Goal: Task Accomplishment & Management: Complete application form

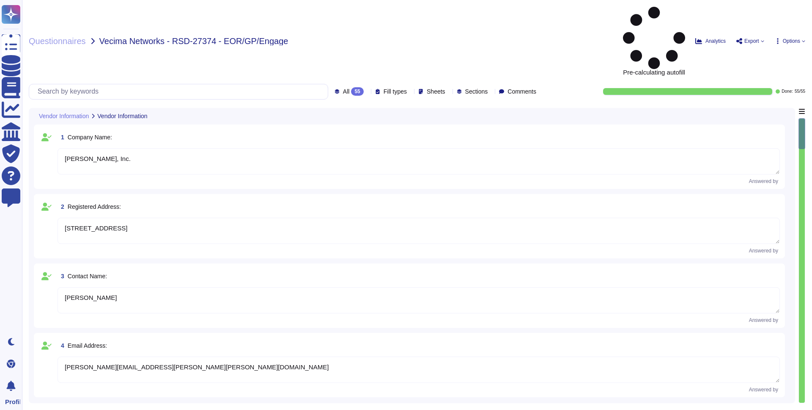
type textarea "[PERSON_NAME], Inc."
type textarea "[STREET_ADDRESS]"
type textarea "[PERSON_NAME]"
type textarea "[PERSON_NAME][EMAIL_ADDRESS][PERSON_NAME][PERSON_NAME][DOMAIN_NAME]"
type textarea "N/A"
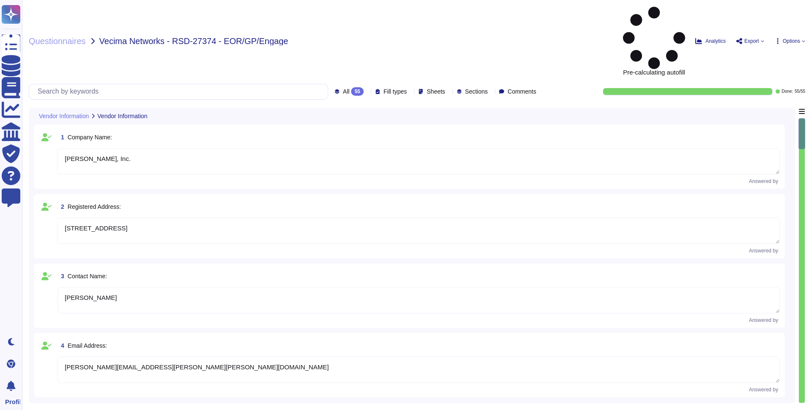
type textarea "EOR (Employer of Record): [PERSON_NAME] EOR serves as the legal employer for a …"
type textarea "[DATE]"
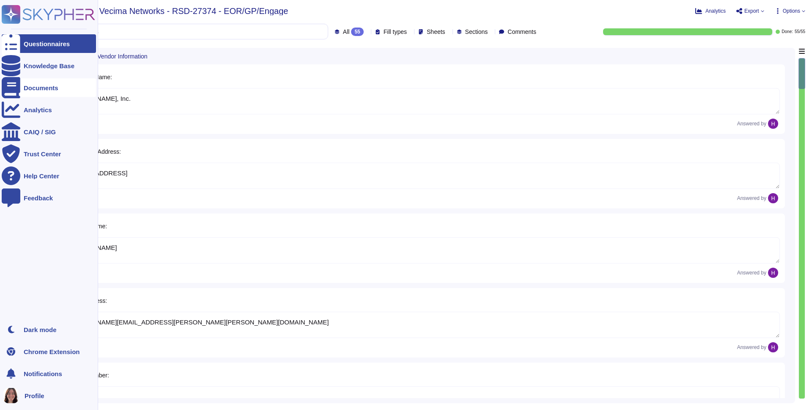
click at [55, 83] on div "Documents" at bounding box center [49, 87] width 94 height 19
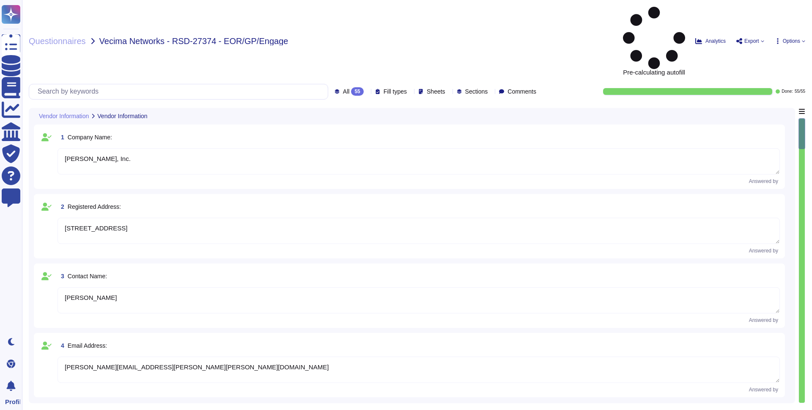
type textarea "[PERSON_NAME], Inc."
type textarea "[STREET_ADDRESS]"
type textarea "[PERSON_NAME]"
type textarea "[PERSON_NAME][EMAIL_ADDRESS][PERSON_NAME][PERSON_NAME][DOMAIN_NAME]"
type textarea "N/A"
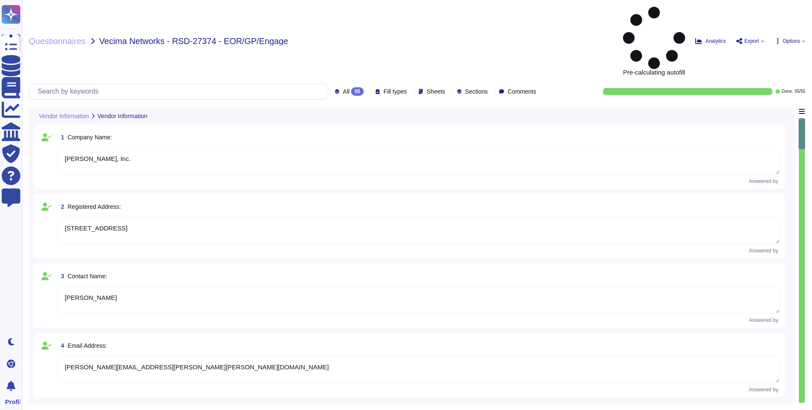
type textarea "EOR (Employer of Record): [PERSON_NAME] EOR serves as the legal employer for a …"
type textarea "[DATE]"
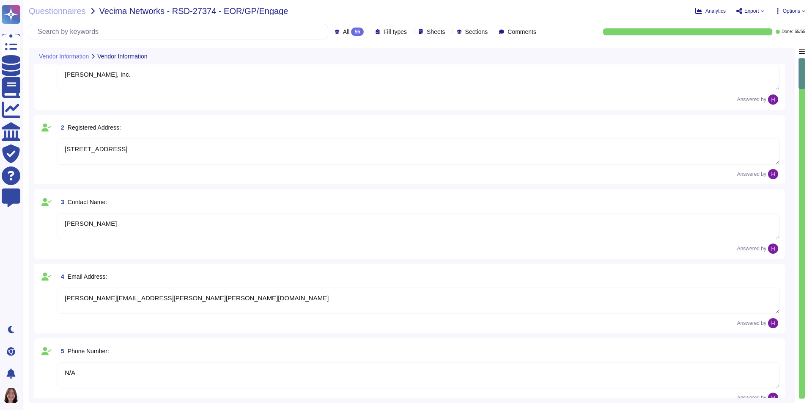
scroll to position [230, 0]
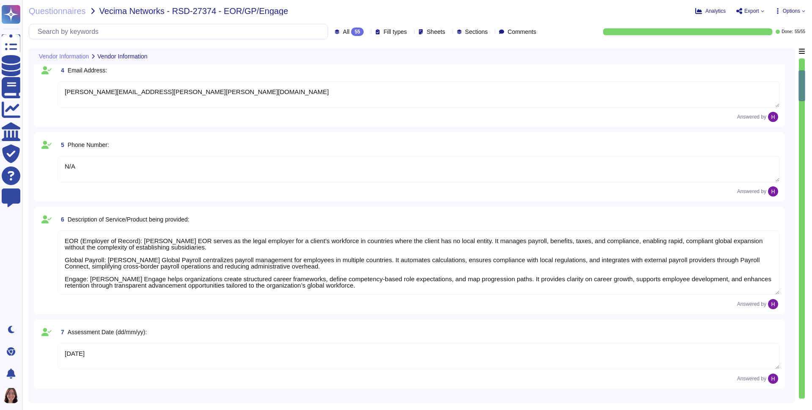
type textarea "Yes, [PERSON_NAME] holds several industry-recognized security certifications, i…"
type textarea "[PERSON_NAME] maintains formal written information security policies aligned wi…"
type textarea "[PERSON_NAME] conducts regular internal audits of its security controls and pra…"
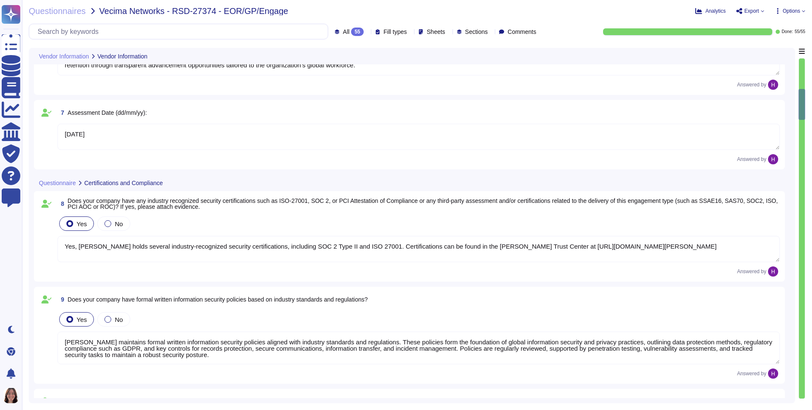
scroll to position [435, 0]
type textarea "[PERSON_NAME] enforces an access control policy based on the principle of least…"
type textarea "[PERSON_NAME] ensures all system access requests are approved before granting p…"
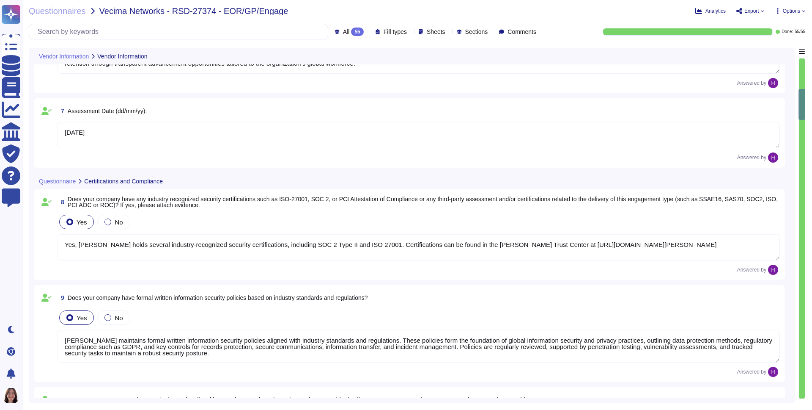
scroll to position [436, 0]
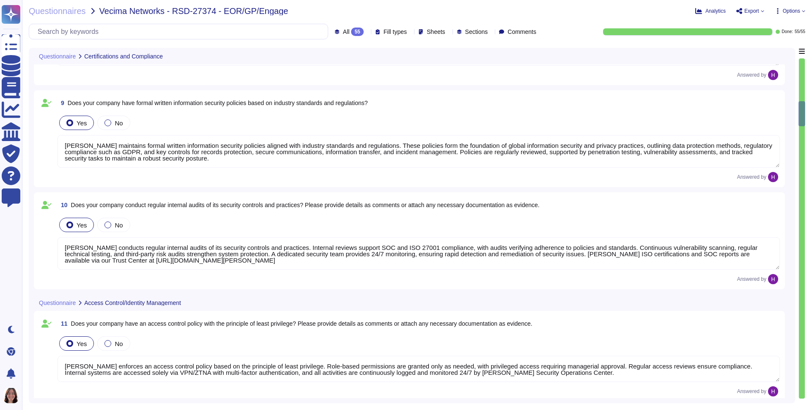
type textarea "[PERSON_NAME] has an authentication information policy that defines the secure …"
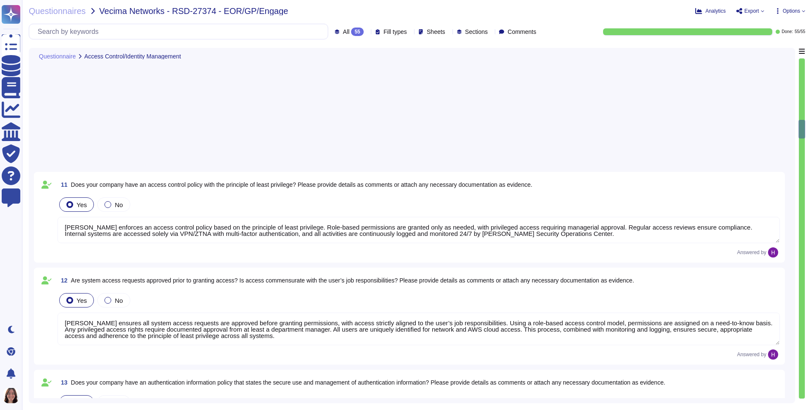
type textarea "[PERSON_NAME] has an access review policy to ensure access is revoked when no l…"
type textarea "[PERSON_NAME] enforces segregation of duties to prevent collusion or fraud, sup…"
type textarea "[PERSON_NAME] has policies and processes to authorize and oversee system connec…"
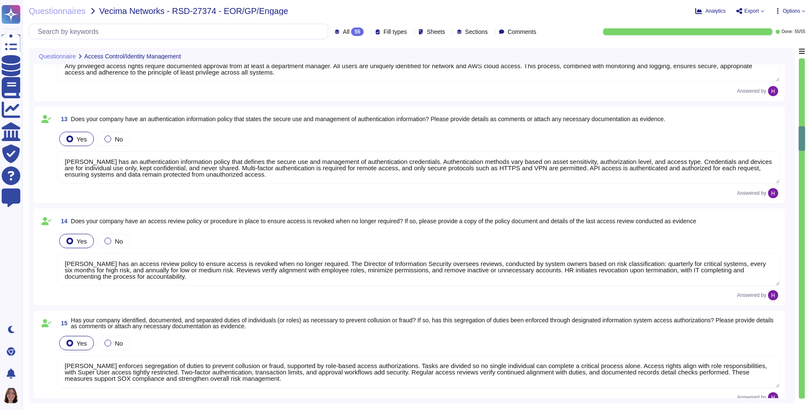
type textarea "[PERSON_NAME] collects and stores client data in AWS data centers located prima…"
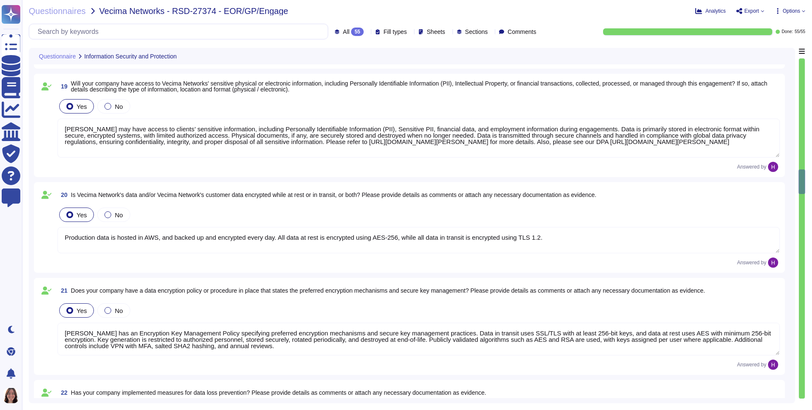
type textarea "[PERSON_NAME] will not be collecting or storing any Vecima Networks customer da…"
type textarea "[PERSON_NAME] may have access to clients’ sensitive information, including Pers…"
type textarea "Production data is hosted in AWS, and backed up and encrypted every day. All da…"
type textarea "[PERSON_NAME] has an Encryption Key Management Policy specifying preferred encr…"
type textarea "[PERSON_NAME] has implemented Data Loss Prevention (DLP) measures to protect se…"
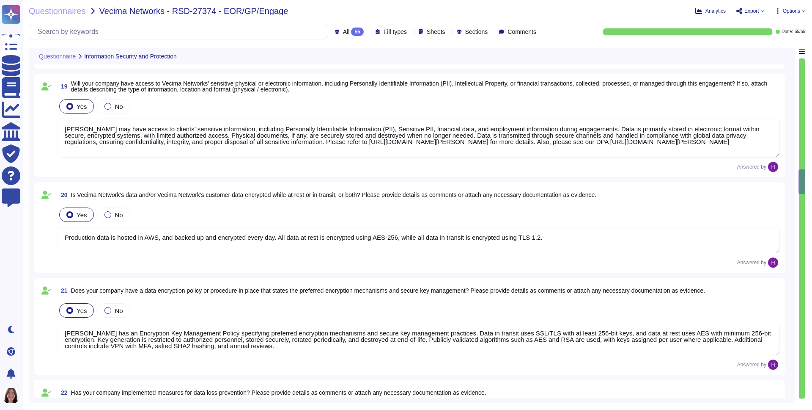
type textarea "This is outlined in the 'Information Sharing with Third Parties' section of our…"
type textarea "Third parties are contractually obligated to follow our information security, c…"
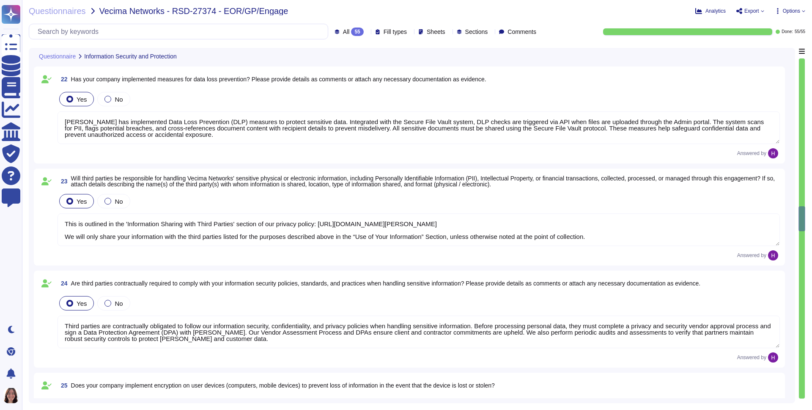
type textarea "[PERSON_NAME] safeguards its system and network environments by using AWS Secur…"
type textarea "[PERSON_NAME] has deployed multiple security systems to protect its environment…"
type textarea "[PERSON_NAME] does not access the client's network. [PERSON_NAME] has implement…"
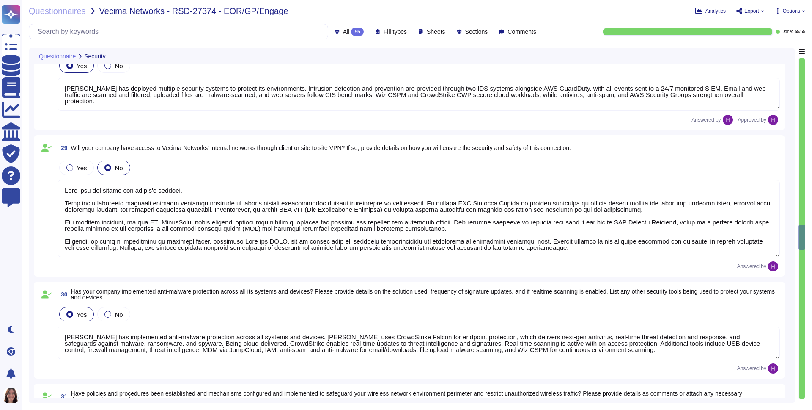
type textarea "[PERSON_NAME] has implemented anti-malware protection across all systems and de…"
type textarea "[PERSON_NAME] has established policies, procedures, and controls to safeguard i…"
type textarea "[PERSON_NAME] uses strong encryption methods for authentication and transmissio…"
type textarea "[PERSON_NAME] conducts regular penetration tests with third-party firms. Report…"
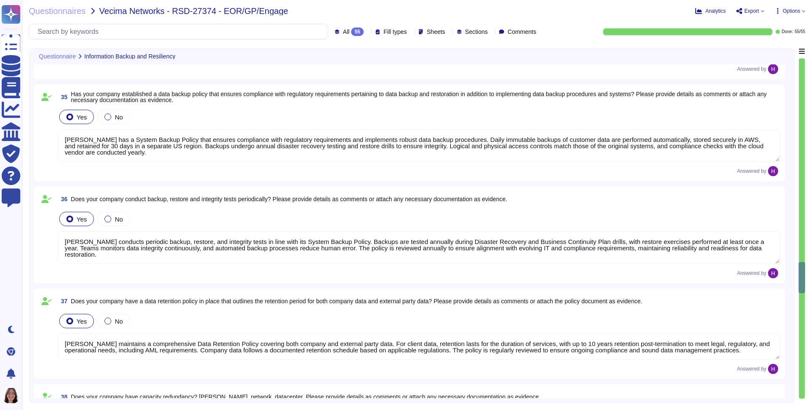
type textarea "We have developed a formal Disaster Recovery Plan/Business Continuity policy to…"
type textarea "[PERSON_NAME] has a System Backup Policy that ensures compliance with regulator…"
type textarea "[PERSON_NAME] conducts periodic backup, restore, and integrity tests in line wi…"
type textarea "[PERSON_NAME] maintains a comprehensive Data Retention Policy covering both com…"
type textarea "This is handled by AWS, [PERSON_NAME] Data Center provider - AWS strives for re…"
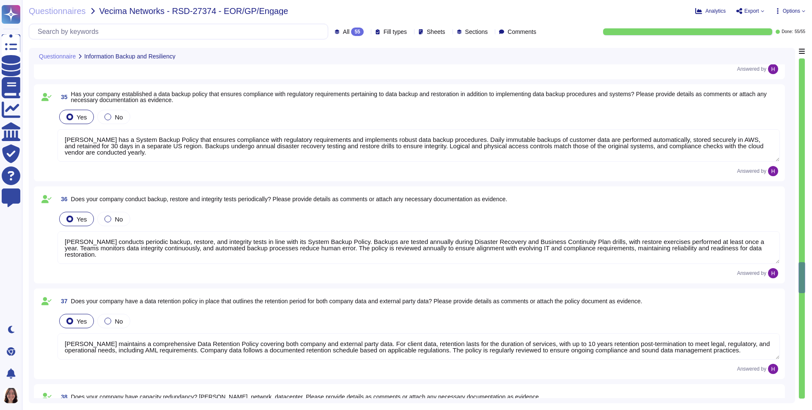
type textarea "[PERSON_NAME] has established and implemented policies and procedures to protec…"
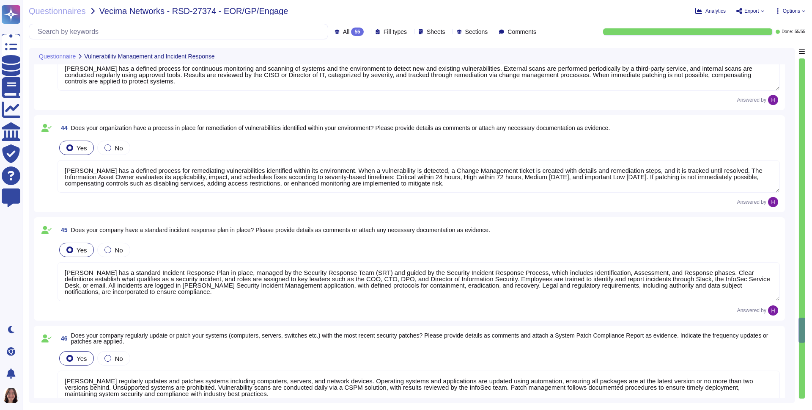
type textarea "[PERSON_NAME] has a defined process for continuous monitoring and scanning of s…"
type textarea "[PERSON_NAME] has a defined process for remediating vulnerabilities identified …"
type textarea "[PERSON_NAME] has a standard Incident Response Plan in place, managed by the Se…"
type textarea "[PERSON_NAME] regularly updates and patches systems including computers, server…"
type textarea "[PERSON_NAME] has a comprehensive security incident/event reporting procedure t…"
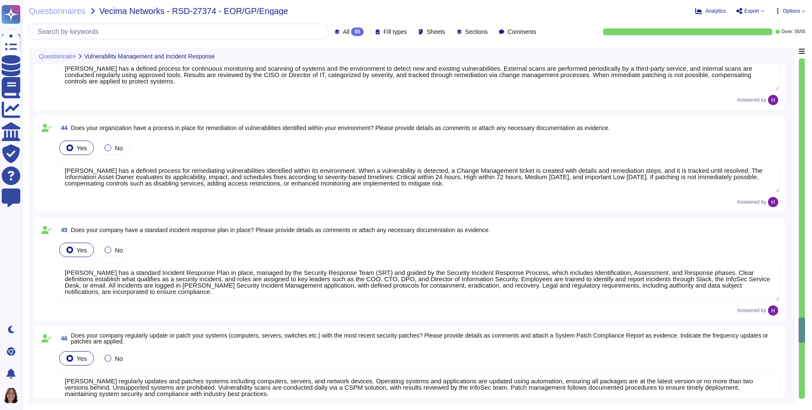
type textarea "No, we have never experienced any security incident."
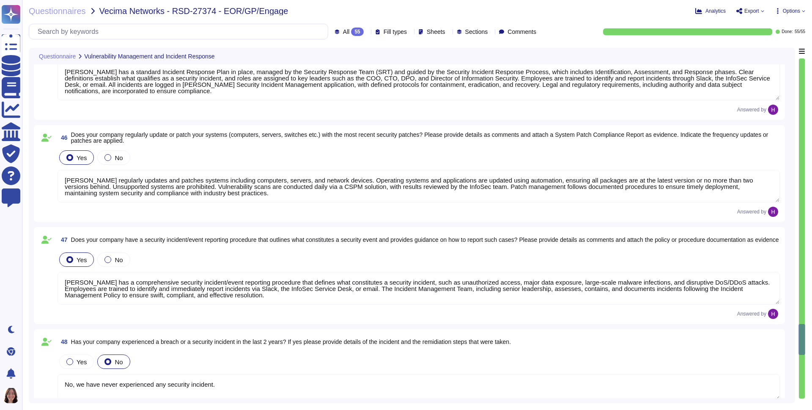
type textarea "[PERSON_NAME] coordinates and communicates with clients in the event of securit…"
type textarea "[PERSON_NAME] has a comprehensive logging and monitoring policy. All logs from …"
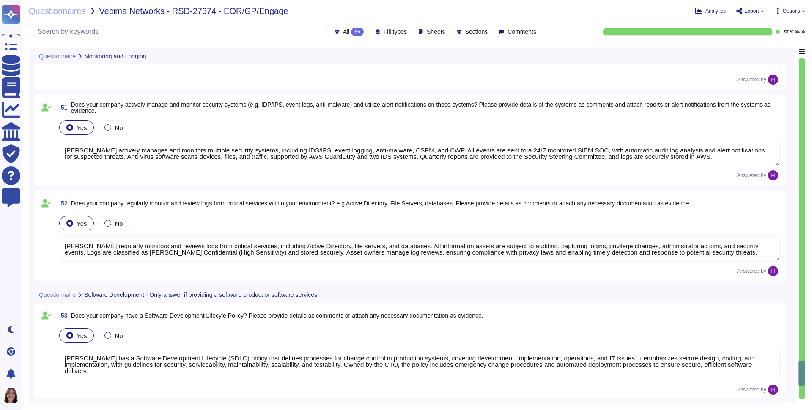
type textarea "[PERSON_NAME] actively manages and monitors multiple security systems, includin…"
type textarea "[PERSON_NAME] regularly monitors and reviews logs from critical services, inclu…"
type textarea "[PERSON_NAME] has a Software Development Lifecycle (SDLC) policy that defines p…"
type textarea "[PERSON_NAME] software development follows a secure framework based on our SDLC…"
type textarea "[PERSON_NAME] provides software updates to the platform provided, typically twi…"
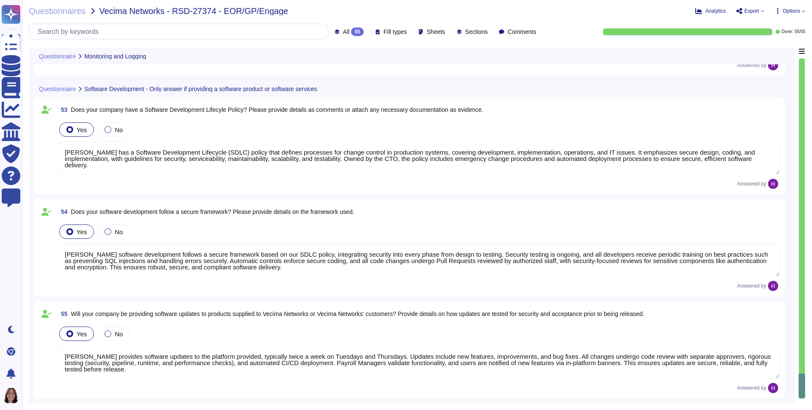
scroll to position [1, 0]
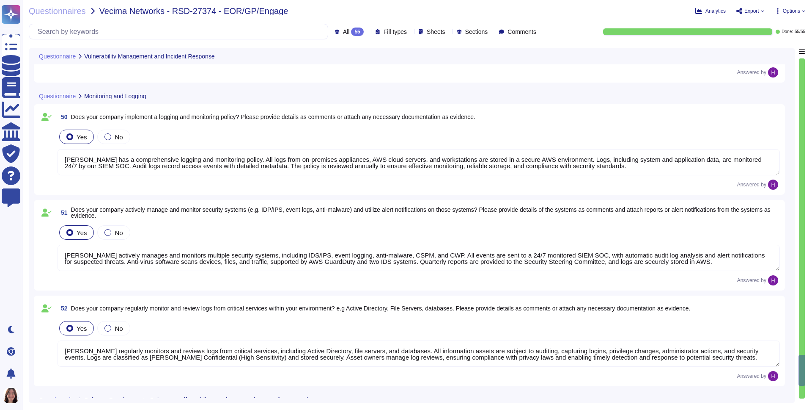
type textarea "No, we have never experienced any security incident."
type textarea "[PERSON_NAME] coordinates and communicates with clients in the event of securit…"
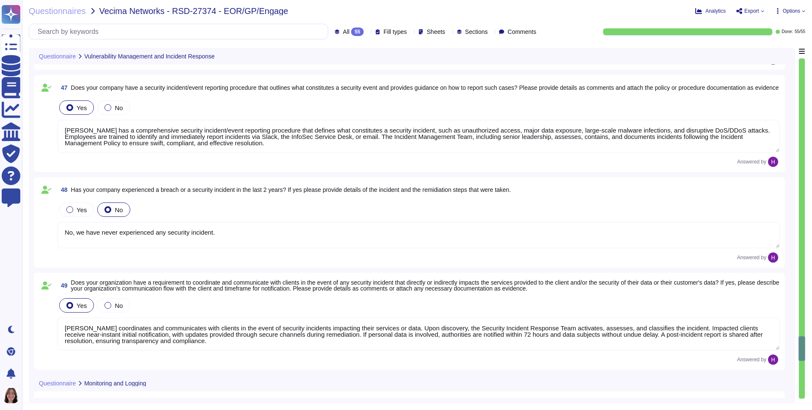
type textarea "[PERSON_NAME] has a standard Incident Response Plan in place, managed by the Se…"
type textarea "[PERSON_NAME] regularly updates and patches systems including computers, server…"
type textarea "[PERSON_NAME] has a comprehensive security incident/event reporting procedure t…"
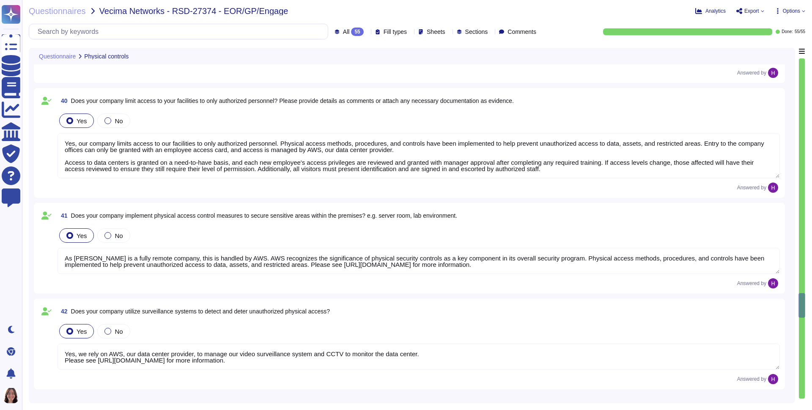
type textarea "[PERSON_NAME] has established and implemented policies and procedures to protec…"
type textarea "Yes, our company limits access to our facilities to only authorized personnel. …"
type textarea "As [PERSON_NAME] is a fully remote company, this is handled by AWS. AWS recogni…"
type textarea "Yes, we rely on AWS, our data center provider, to manage our video surveillance…"
type textarea "[PERSON_NAME] has a defined process for continuous monitoring and scanning of s…"
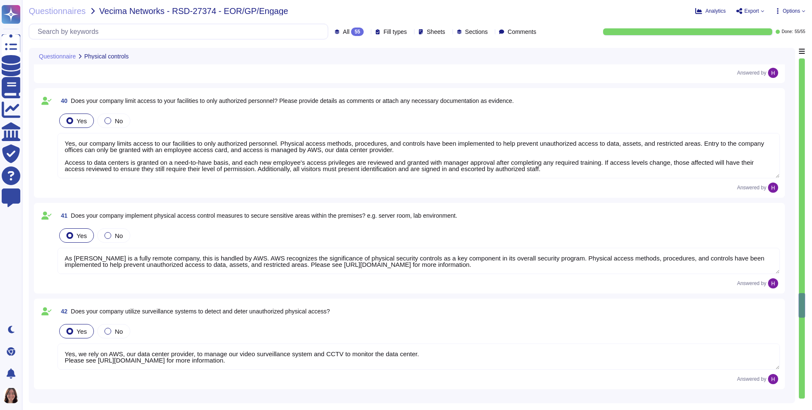
type textarea "[PERSON_NAME] has a defined process for remediating vulnerabilities identified …"
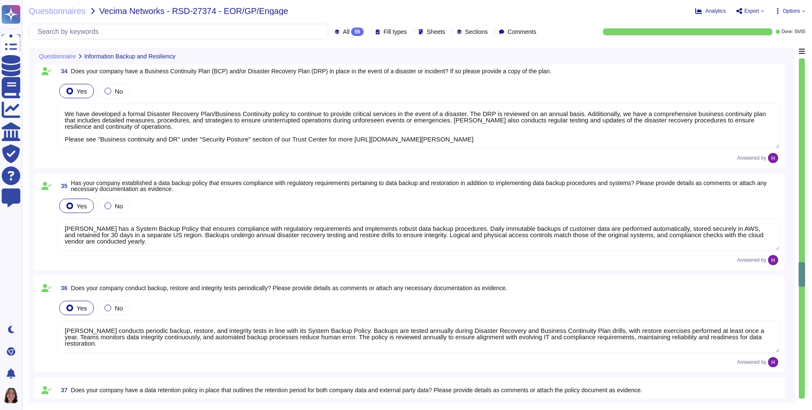
type textarea "We have developed a formal Disaster Recovery Plan/Business Continuity policy to…"
type textarea "[PERSON_NAME] has a System Backup Policy that ensures compliance with regulator…"
type textarea "[PERSON_NAME] conducts periodic backup, restore, and integrity tests in line wi…"
type textarea "[PERSON_NAME] maintains a comprehensive Data Retention Policy covering both com…"
type textarea "This is handled by AWS, [PERSON_NAME] Data Center provider - AWS strives for re…"
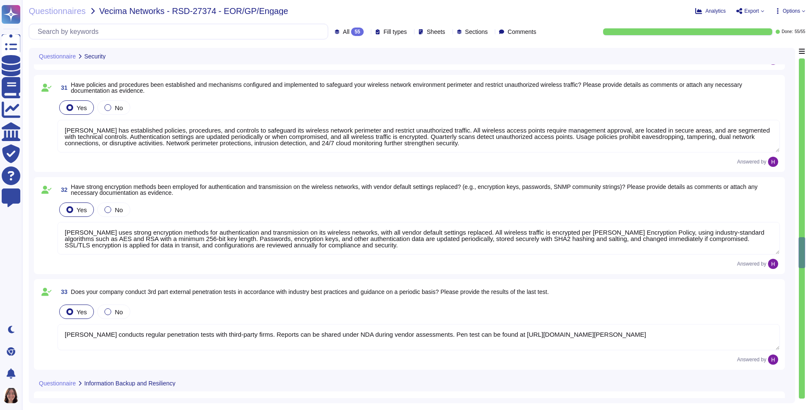
type textarea "[PERSON_NAME] does not access the client's network. [PERSON_NAME] has implement…"
type textarea "[PERSON_NAME] has implemented anti-malware protection across all systems and de…"
type textarea "[PERSON_NAME] has established policies, procedures, and controls to safeguard i…"
type textarea "[PERSON_NAME] uses strong encryption methods for authentication and transmissio…"
type textarea "[PERSON_NAME] conducts regular penetration tests with third-party firms. Report…"
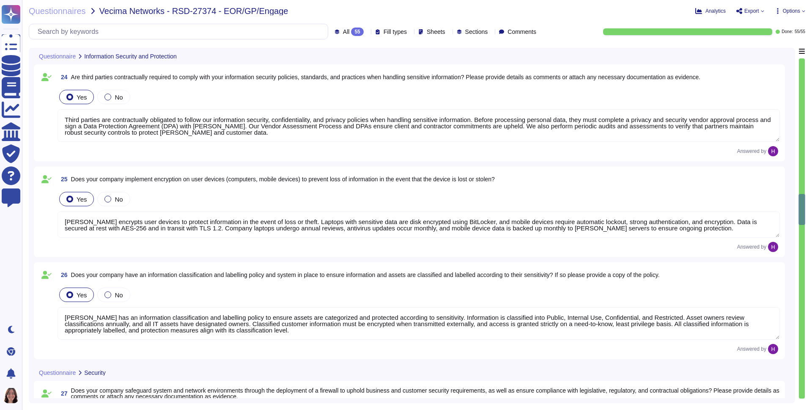
type textarea "[PERSON_NAME] has implemented Data Loss Prevention (DLP) measures to protect se…"
type textarea "This is outlined in the 'Information Sharing with Third Parties' section of our…"
type textarea "Third parties are contractually obligated to follow our information security, c…"
type textarea "[PERSON_NAME] encrypts user devices to protect information in the event of loss…"
type textarea "[PERSON_NAME] has an information classification and labelling policy to ensure …"
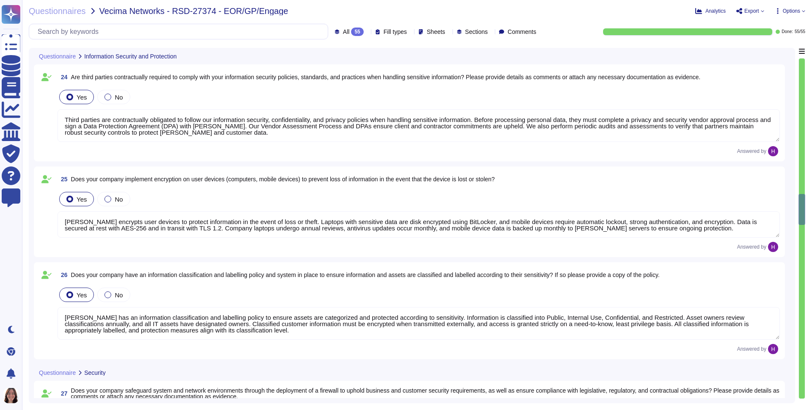
type textarea "[PERSON_NAME] safeguards its system and network environments by using AWS Secur…"
type textarea "[PERSON_NAME] has deployed multiple security systems to protect its environment…"
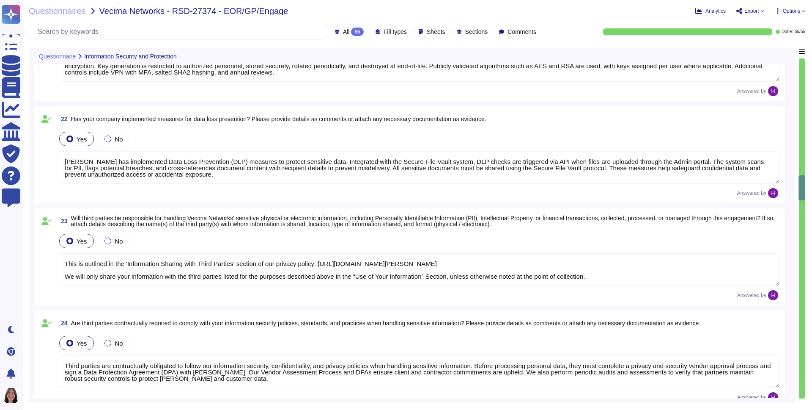
type textarea "[PERSON_NAME] collects and stores client data in AWS data centers located prima…"
type textarea "[PERSON_NAME] will not be collecting or storing any Vecima Networks customer da…"
type textarea "[PERSON_NAME] may have access to clients’ sensitive information, including Pers…"
type textarea "Production data is hosted in AWS, and backed up and encrypted every day. All da…"
type textarea "[PERSON_NAME] has an Encryption Key Management Policy specifying preferred encr…"
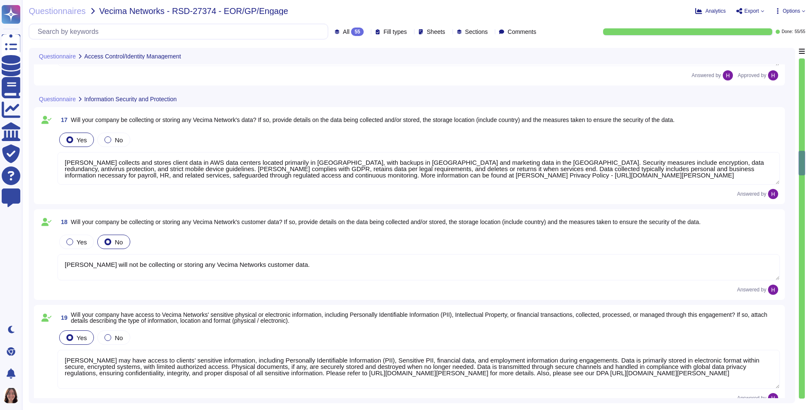
type textarea "[PERSON_NAME] enforces segregation of duties to prevent collusion or fraud, sup…"
type textarea "[PERSON_NAME] has policies and processes to authorize and oversee system connec…"
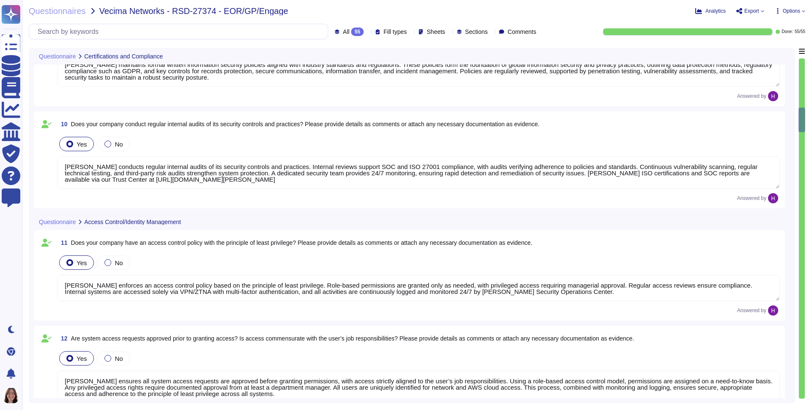
type textarea "Yes, [PERSON_NAME] holds several industry-recognized security certifications, i…"
type textarea "[PERSON_NAME] maintains formal written information security policies aligned wi…"
type textarea "[PERSON_NAME] conducts regular internal audits of its security controls and pra…"
type textarea "[PERSON_NAME] enforces an access control policy based on the principle of least…"
type textarea "[PERSON_NAME] ensures all system access requests are approved before granting p…"
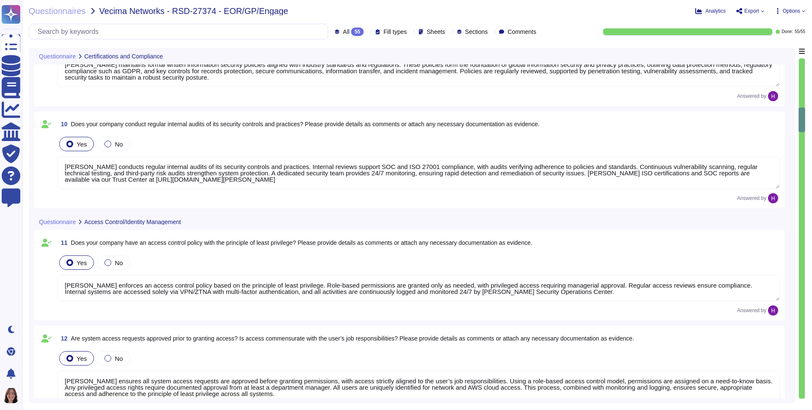
type textarea "[PERSON_NAME] has an authentication information policy that defines the secure …"
type textarea "[PERSON_NAME] has an access review policy to ensure access is revoked when no l…"
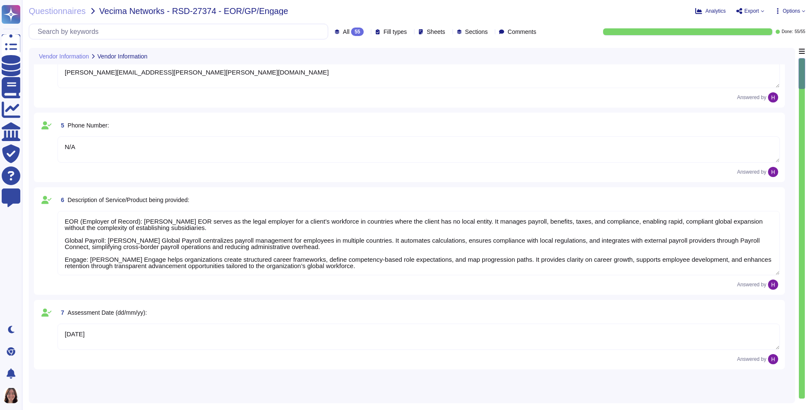
scroll to position [0, 0]
type textarea "[PERSON_NAME], Inc."
type textarea "[STREET_ADDRESS]"
type textarea "[PERSON_NAME]"
type textarea "[PERSON_NAME][EMAIL_ADDRESS][PERSON_NAME][PERSON_NAME][DOMAIN_NAME]"
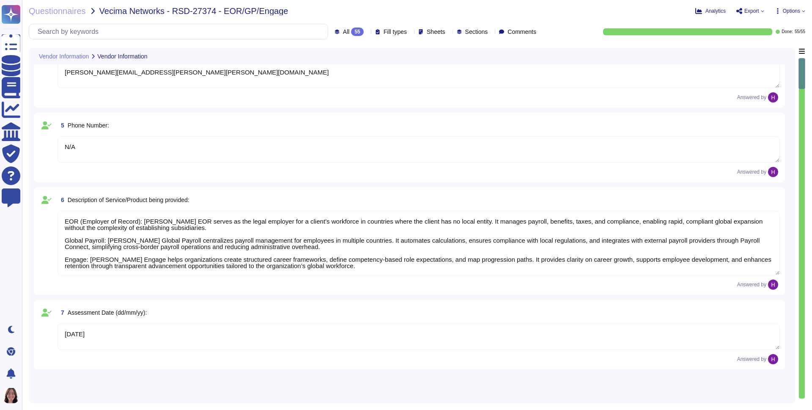
type textarea "N/A"
type textarea "EOR (Employer of Record): [PERSON_NAME] EOR serves as the legal employer for a …"
type textarea "[DATE]"
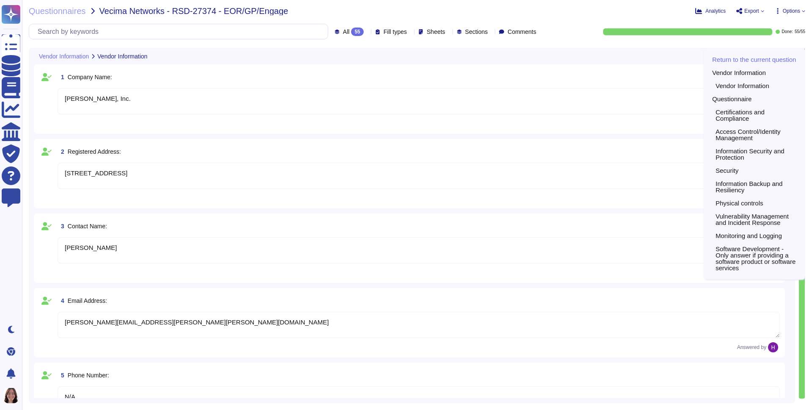
click at [802, 52] on div "Return to the current question Vendor Information Vendor Information Questionna…" at bounding box center [755, 163] width 102 height 231
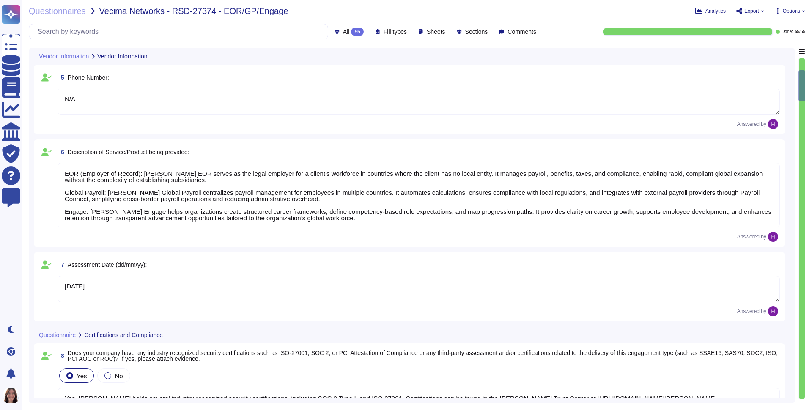
type textarea "Yes, [PERSON_NAME] holds several industry-recognized security certifications, i…"
type textarea "[PERSON_NAME] maintains formal written information security policies aligned wi…"
type textarea "[PERSON_NAME] conducts regular internal audits of its security controls and pra…"
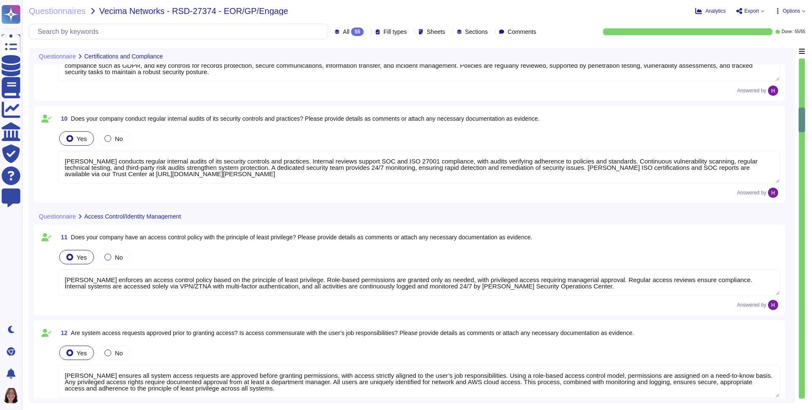
type textarea "[PERSON_NAME] enforces an access control policy based on the principle of least…"
type textarea "[PERSON_NAME] ensures all system access requests are approved before granting p…"
type textarea "[PERSON_NAME] has an authentication information policy that defines the secure …"
type textarea "[PERSON_NAME] has an access review policy to ensure access is revoked when no l…"
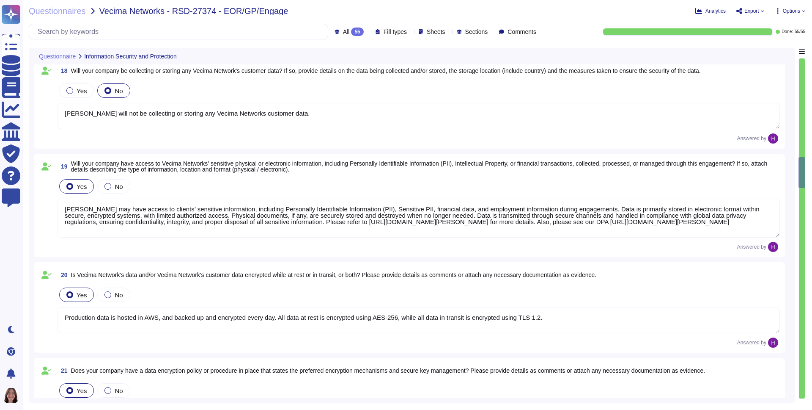
type textarea "[PERSON_NAME] collects and stores client data in AWS data centers located prima…"
type textarea "[PERSON_NAME] will not be collecting or storing any Vecima Networks customer da…"
type textarea "[PERSON_NAME] may have access to clients’ sensitive information, including Pers…"
type textarea "Production data is hosted in AWS, and backed up and encrypted every day. All da…"
type textarea "[PERSON_NAME] has an Encryption Key Management Policy specifying preferred encr…"
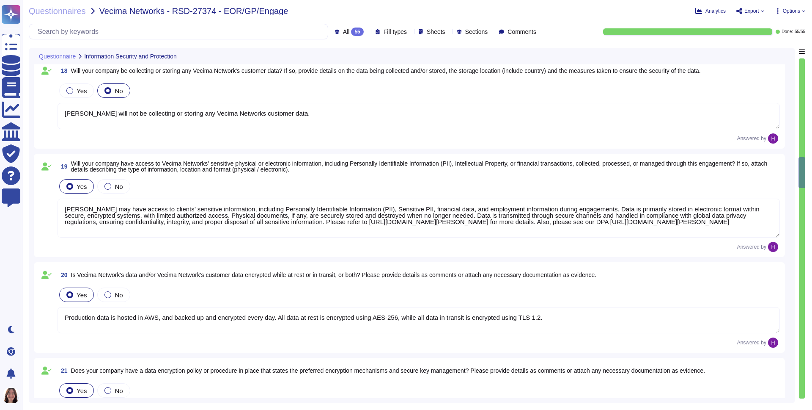
type textarea "[PERSON_NAME] has implemented Data Loss Prevention (DLP) measures to protect se…"
type textarea "This is outlined in the 'Information Sharing with Third Parties' section of our…"
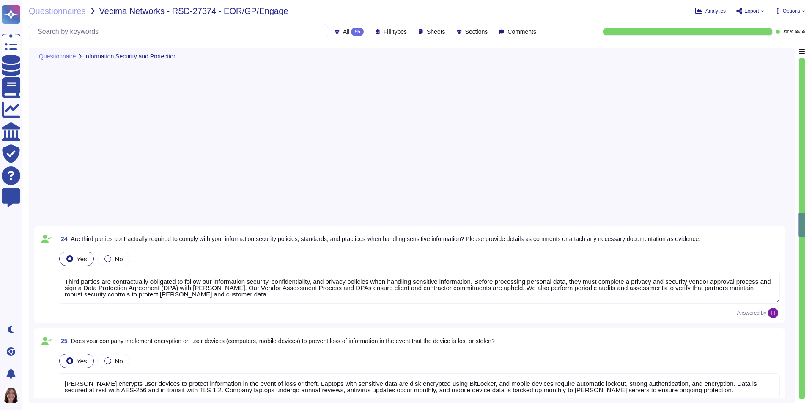
type textarea "Third parties are contractually obligated to follow our information security, c…"
type textarea "[PERSON_NAME] encrypts user devices to protect information in the event of loss…"
type textarea "[PERSON_NAME] has an information classification and labelling policy to ensure …"
type textarea "[PERSON_NAME] safeguards its system and network environments by using AWS Secur…"
type textarea "[PERSON_NAME] has deployed multiple security systems to protect its environment…"
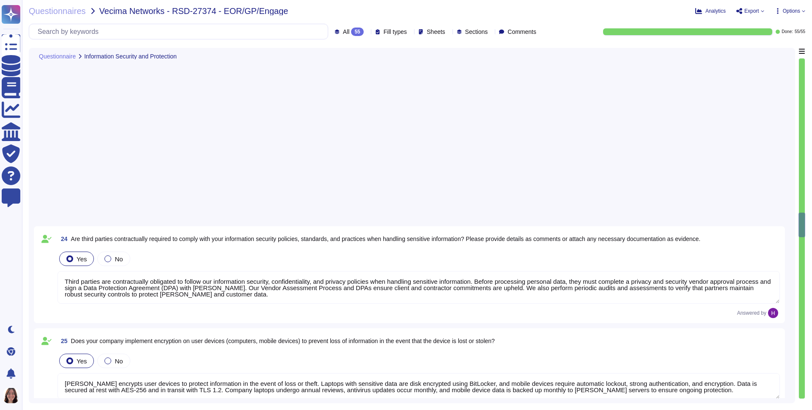
type textarea "[PERSON_NAME] does not access the client's network. [PERSON_NAME] has implement…"
type textarea "[PERSON_NAME] has implemented anti-malware protection across all systems and de…"
type textarea "[PERSON_NAME] has established policies, procedures, and controls to safeguard i…"
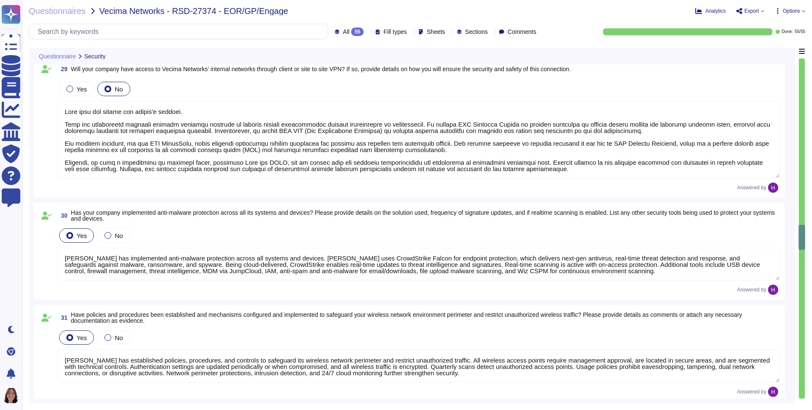
type textarea "[PERSON_NAME] uses strong encryption methods for authentication and transmissio…"
type textarea "[PERSON_NAME] conducts regular penetration tests with third-party firms. Report…"
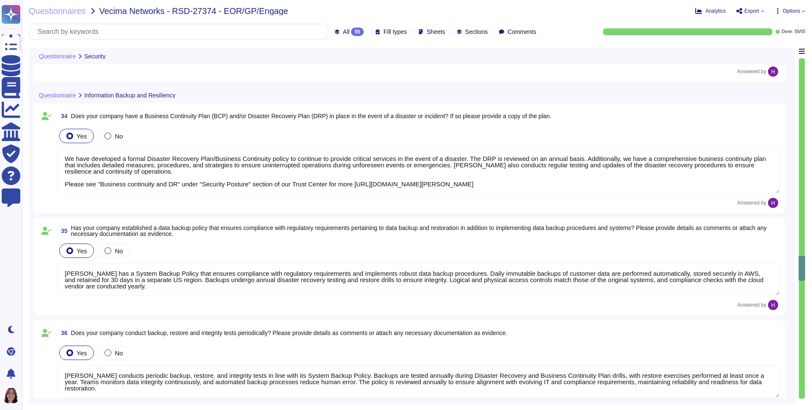
type textarea "We have developed a formal Disaster Recovery Plan/Business Continuity policy to…"
type textarea "[PERSON_NAME] has a System Backup Policy that ensures compliance with regulator…"
type textarea "[PERSON_NAME] conducts periodic backup, restore, and integrity tests in line wi…"
type textarea "[PERSON_NAME] maintains a comprehensive Data Retention Policy covering both com…"
type textarea "This is handled by AWS, [PERSON_NAME] Data Center provider - AWS strives for re…"
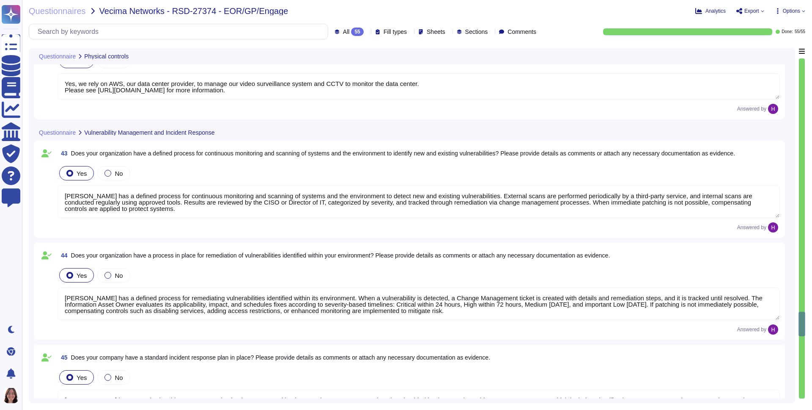
type textarea "Yes, our company limits access to our facilities to only authorized personnel. …"
type textarea "As [PERSON_NAME] is a fully remote company, this is handled by AWS. AWS recogni…"
type textarea "Yes, we rely on AWS, our data center provider, to manage our video surveillance…"
type textarea "[PERSON_NAME] has a defined process for continuous monitoring and scanning of s…"
type textarea "[PERSON_NAME] has a defined process for remediating vulnerabilities identified …"
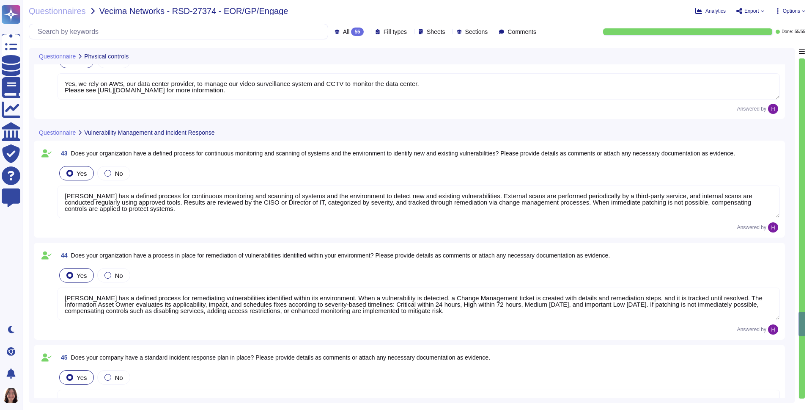
type textarea "[PERSON_NAME] has a standard Incident Response Plan in place, managed by the Se…"
type textarea "[PERSON_NAME] regularly updates and patches systems including computers, server…"
type textarea "[PERSON_NAME] has a comprehensive security incident/event reporting procedure t…"
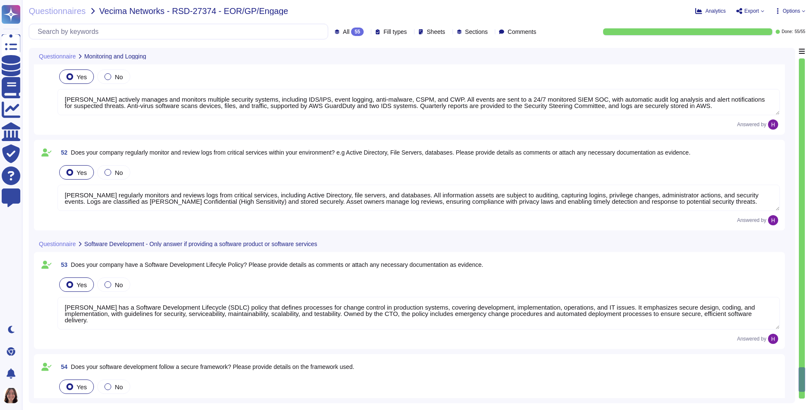
type textarea "[PERSON_NAME] has a comprehensive logging and monitoring policy. All logs from …"
type textarea "[PERSON_NAME] actively manages and monitors multiple security systems, includin…"
type textarea "[PERSON_NAME] regularly monitors and reviews logs from critical services, inclu…"
type textarea "[PERSON_NAME] has a Software Development Lifecycle (SDLC) policy that defines p…"
type textarea "[PERSON_NAME] software development follows a secure framework based on our SDLC…"
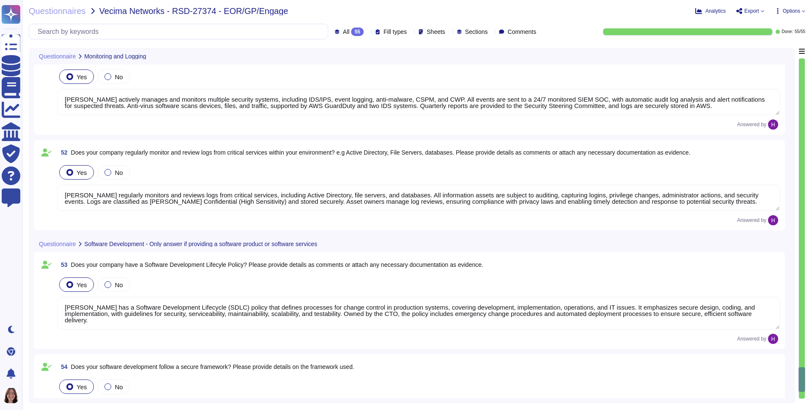
type textarea "[PERSON_NAME] provides software updates to the platform provided, typically twi…"
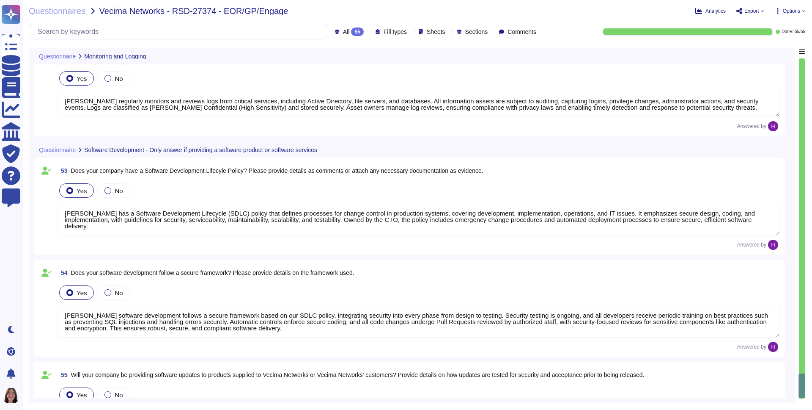
scroll to position [5009, 0]
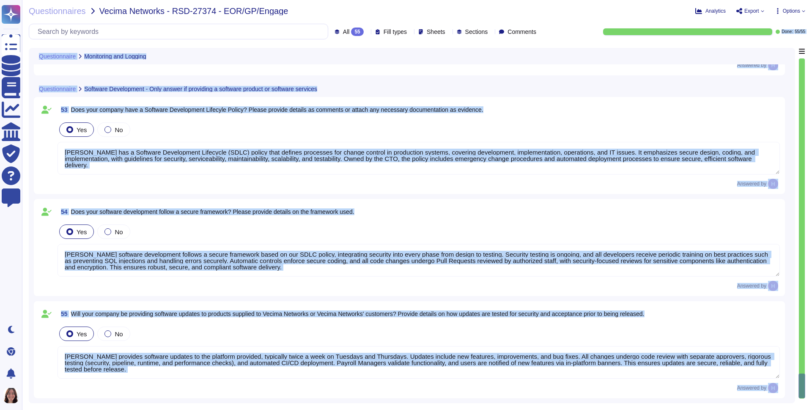
drag, startPoint x: 801, startPoint y: 392, endPoint x: 777, endPoint y: 34, distance: 358.4
click at [776, 33] on div "Questionnaires Vecima Networks - RSD-27374 - EOR/GP/Engage Analytics Export Opt…" at bounding box center [417, 205] width 790 height 410
click at [779, 44] on div "Questionnaires Vecima Networks - RSD-27374 - EOR/GP/Engage Analytics Export Opt…" at bounding box center [417, 205] width 790 height 410
drag, startPoint x: 805, startPoint y: 380, endPoint x: 791, endPoint y: 24, distance: 357.0
click at [791, 24] on div "Questionnaires Vecima Networks - RSD-27374 - EOR/GP/Engage Analytics Export Opt…" at bounding box center [417, 205] width 790 height 410
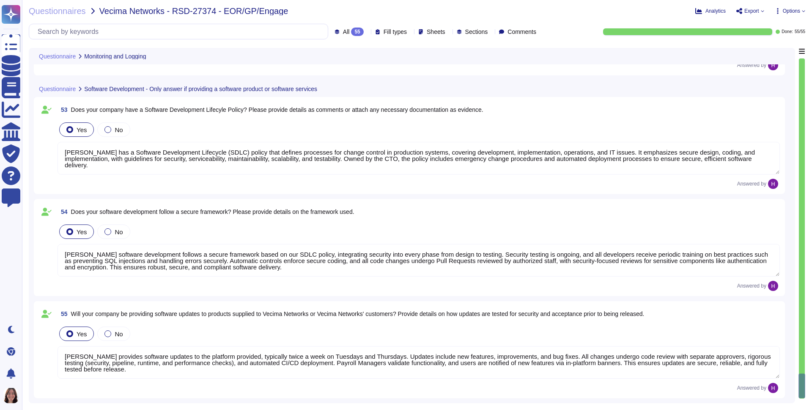
click at [805, 91] on div at bounding box center [802, 228] width 6 height 340
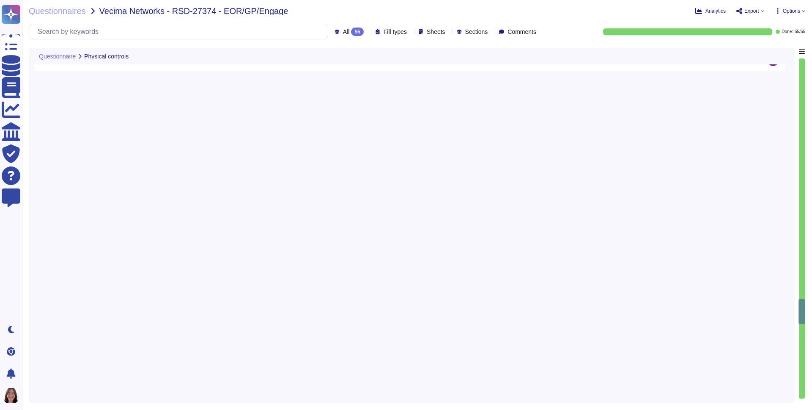
type textarea "[PERSON_NAME] has established and implemented policies and procedures to protec…"
type textarea "Yes, our company limits access to our facilities to only authorized personnel. …"
type textarea "As [PERSON_NAME] is a fully remote company, this is handled by AWS. AWS recogni…"
type textarea "Yes, we rely on AWS, our data center provider, to manage our video surveillance…"
type textarea "[PERSON_NAME] has a defined process for continuous monitoring and scanning of s…"
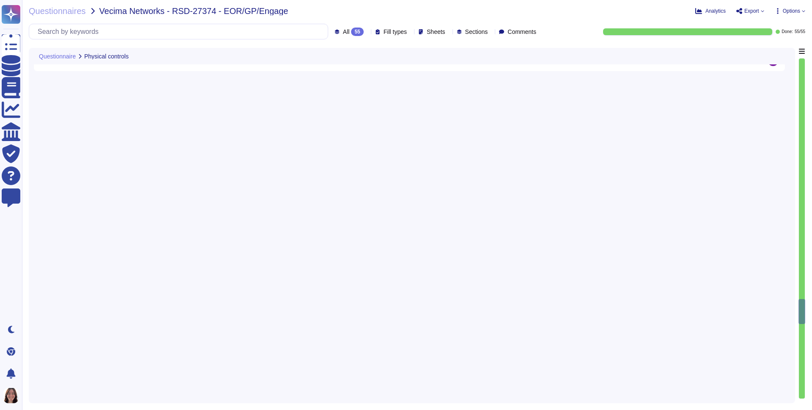
type textarea "[PERSON_NAME] has a defined process for remediating vulnerabilities identified …"
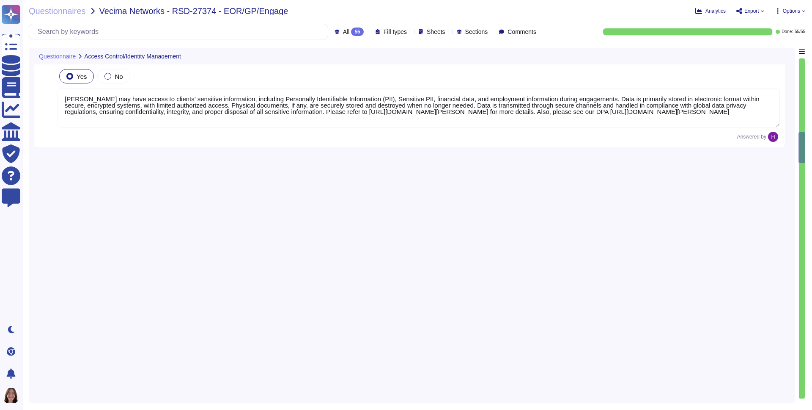
type textarea "[PERSON_NAME] ensures all system access requests are approved before granting p…"
type textarea "[PERSON_NAME] has an authentication information policy that defines the secure …"
type textarea "[PERSON_NAME] has an access review policy to ensure access is revoked when no l…"
type textarea "[PERSON_NAME] enforces segregation of duties to prevent collusion or fraud, sup…"
type textarea "[PERSON_NAME] has policies and processes to authorize and oversee system connec…"
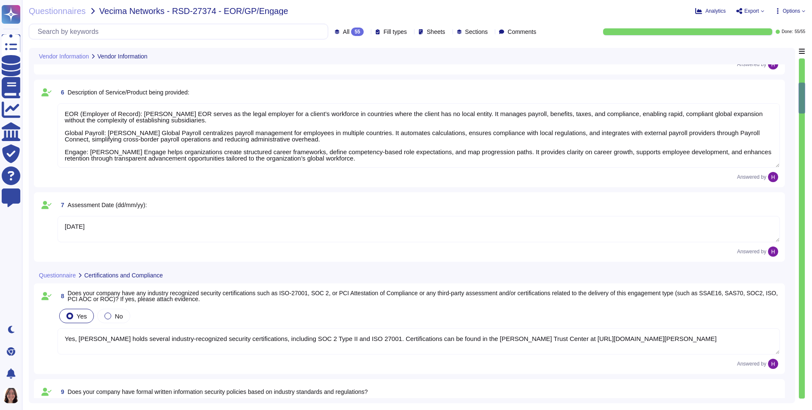
type textarea "[PERSON_NAME]"
type textarea "[PERSON_NAME][EMAIL_ADDRESS][PERSON_NAME][PERSON_NAME][DOMAIN_NAME]"
type textarea "N/A"
type textarea "EOR (Employer of Record): [PERSON_NAME] EOR serves as the legal employer for a …"
type textarea "[DATE]"
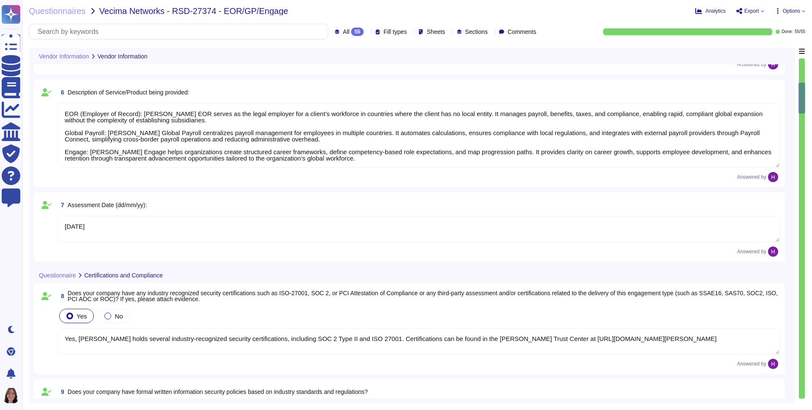
type textarea "Yes, [PERSON_NAME] holds several industry-recognized security certifications, i…"
type textarea "[PERSON_NAME] maintains formal written information security policies aligned wi…"
type textarea "[PERSON_NAME] conducts regular internal audits of its security controls and pra…"
type textarea "[PERSON_NAME] enforces an access control policy based on the principle of least…"
click at [802, 69] on div at bounding box center [802, 228] width 6 height 340
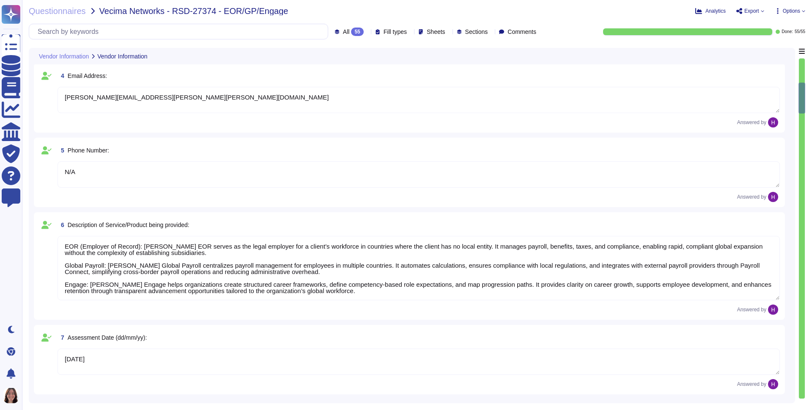
click at [802, 69] on div at bounding box center [802, 228] width 6 height 340
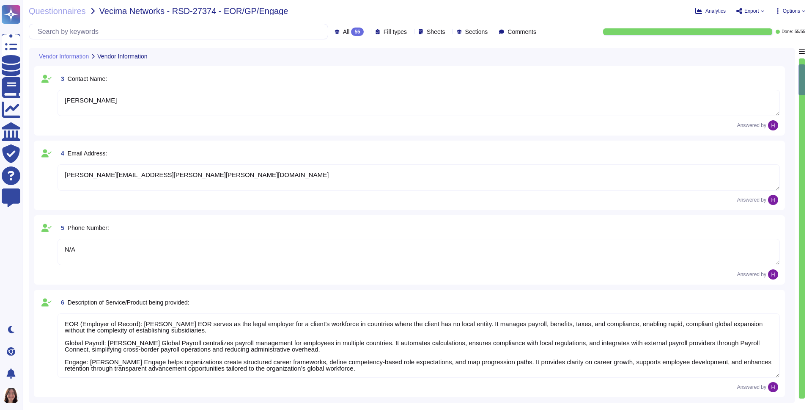
type textarea "[PERSON_NAME], Inc."
type textarea "[STREET_ADDRESS]"
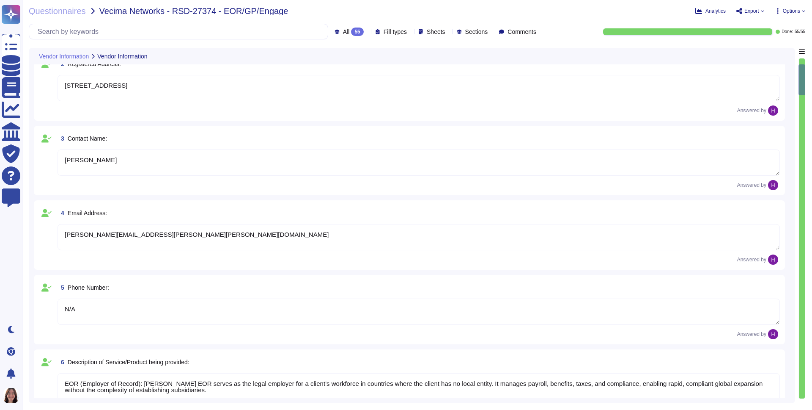
scroll to position [69, 0]
